Goal: Navigation & Orientation: Find specific page/section

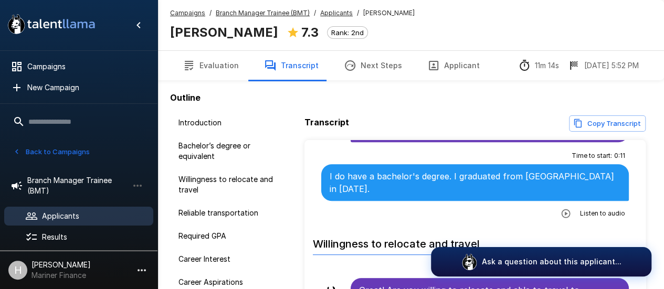
scroll to position [315, 0]
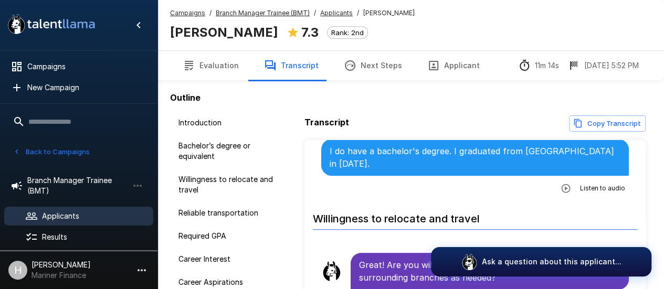
click at [86, 218] on span "Applicants" at bounding box center [93, 216] width 103 height 10
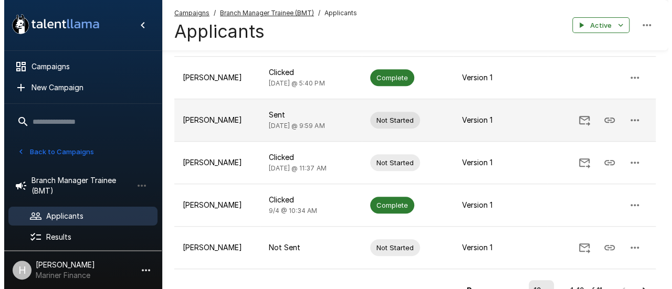
scroll to position [367, 0]
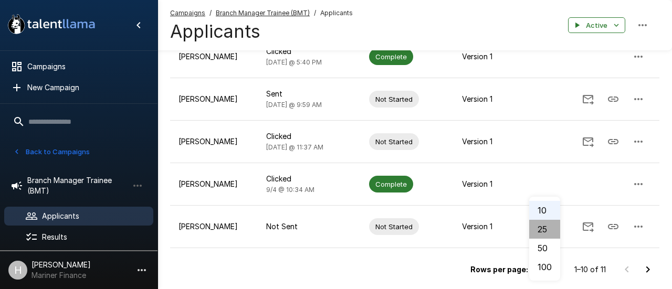
click at [547, 231] on li "25" at bounding box center [544, 229] width 31 height 19
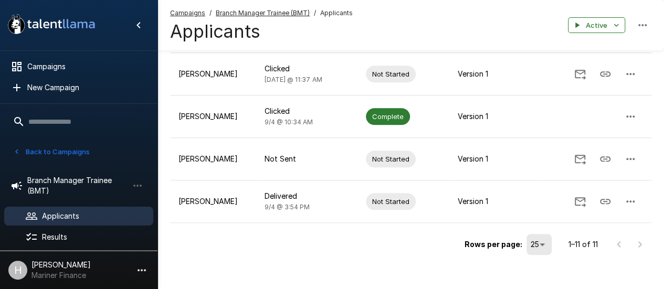
scroll to position [443, 0]
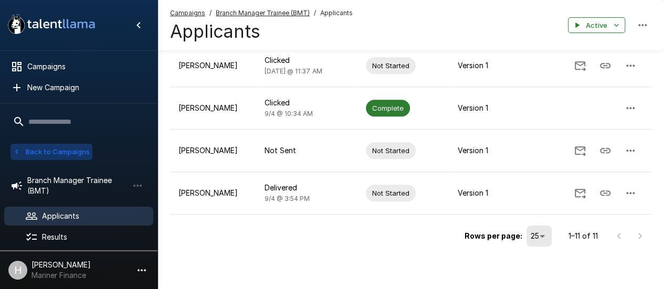
click at [31, 154] on button "Back to Campaigns" at bounding box center [51, 152] width 82 height 16
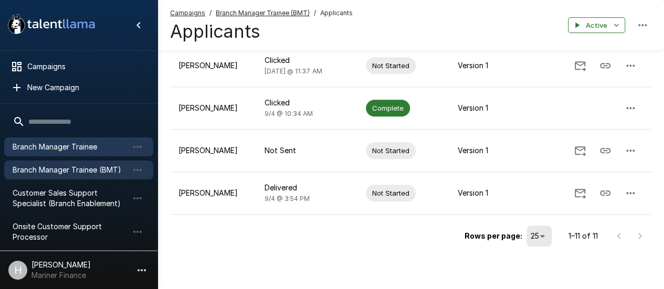
scroll to position [111, 0]
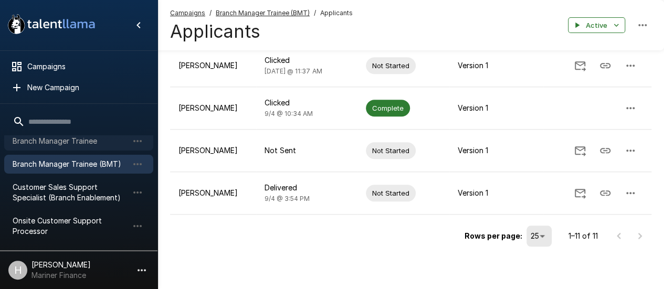
click at [70, 142] on span "Branch Manager Trainee" at bounding box center [70, 141] width 115 height 10
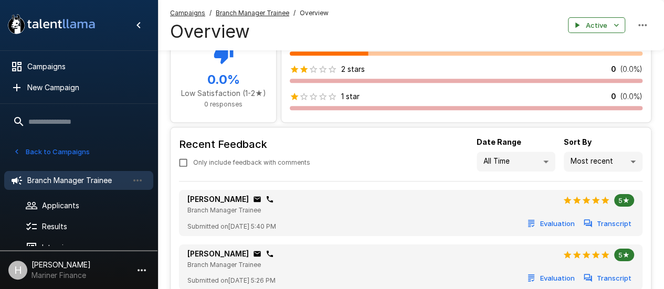
scroll to position [566, 0]
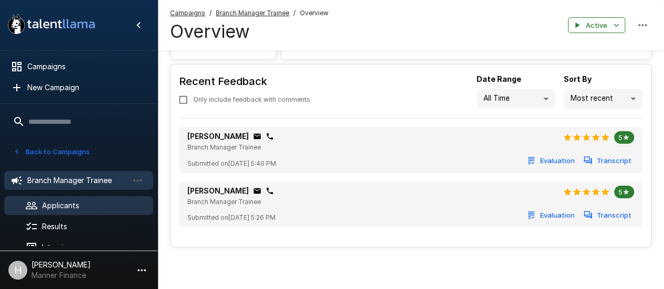
click at [85, 200] on span "Applicants" at bounding box center [93, 205] width 103 height 10
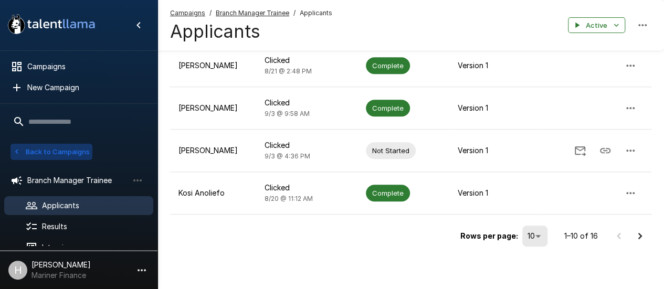
click at [23, 149] on button "Back to Campaigns" at bounding box center [51, 152] width 82 height 16
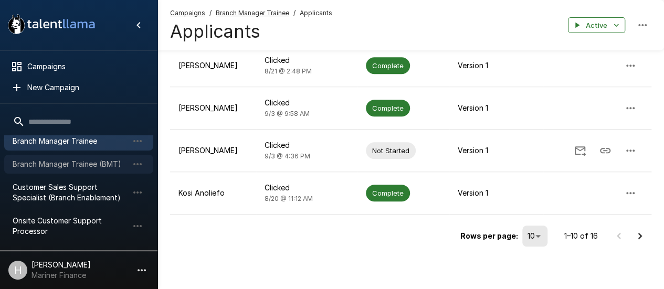
click at [75, 168] on span "Branch Manager Trainee (BMT)" at bounding box center [70, 164] width 115 height 10
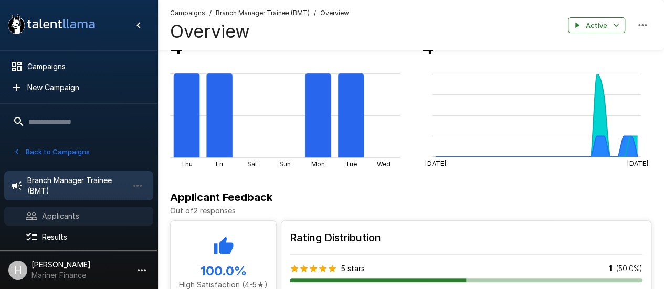
click at [87, 217] on span "Applicants" at bounding box center [93, 216] width 103 height 10
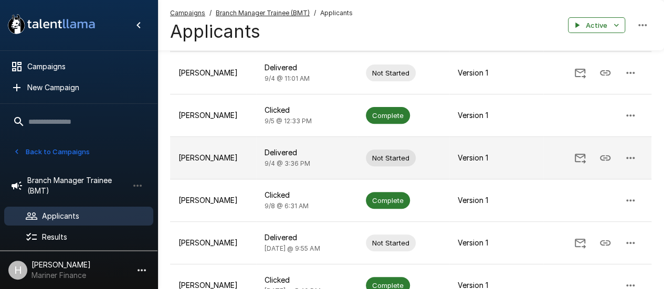
scroll to position [34, 0]
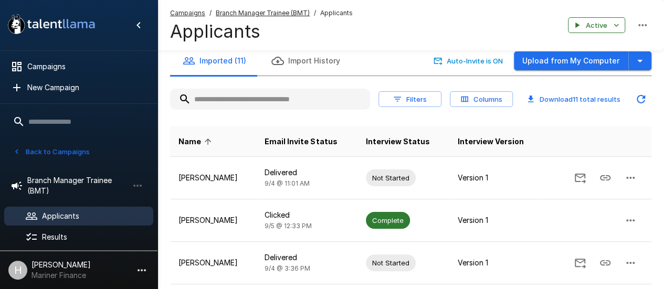
click at [28, 156] on button "Back to Campaigns" at bounding box center [51, 152] width 82 height 16
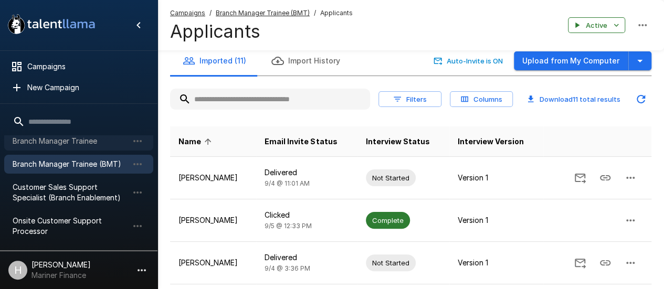
click at [56, 147] on div "Branch Manager Trainee" at bounding box center [78, 141] width 149 height 19
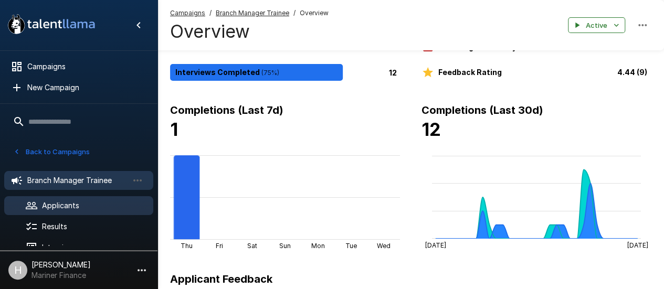
click at [98, 200] on span "Applicants" at bounding box center [93, 205] width 103 height 10
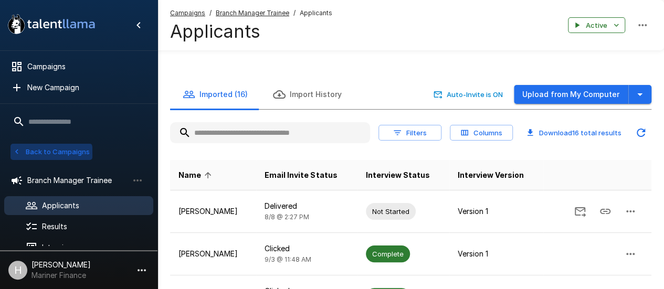
click at [26, 155] on button "Back to Campaigns" at bounding box center [51, 152] width 82 height 16
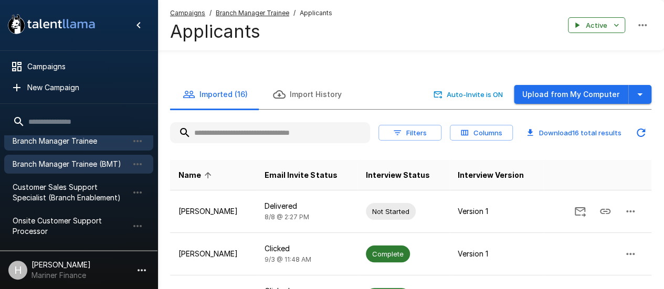
click at [51, 167] on span "Branch Manager Trainee (BMT)" at bounding box center [70, 164] width 115 height 10
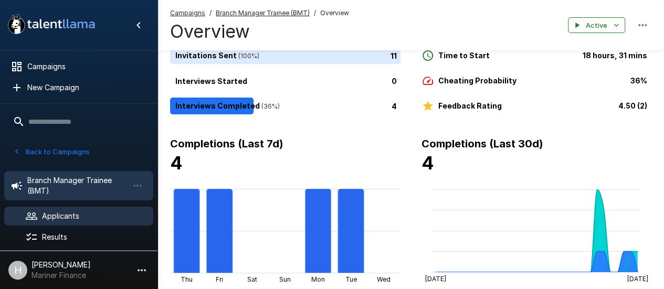
click at [55, 207] on div "Applicants" at bounding box center [78, 216] width 149 height 19
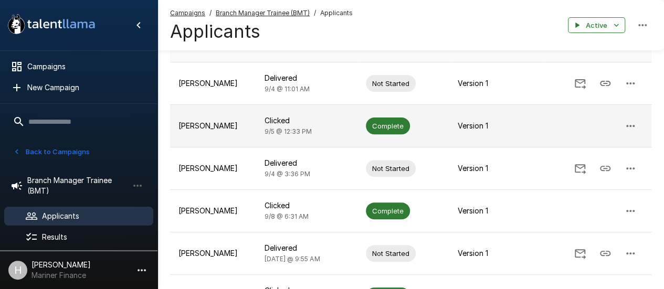
scroll to position [105, 0]
